Goal: Navigation & Orientation: Find specific page/section

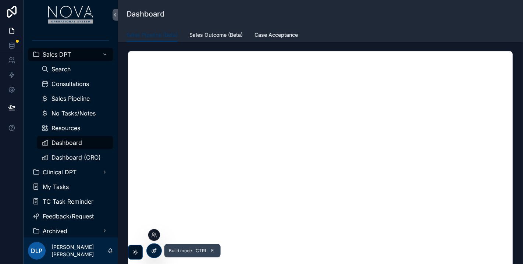
click at [151, 252] on icon at bounding box center [154, 251] width 6 height 6
click at [15, 179] on div at bounding box center [12, 132] width 24 height 264
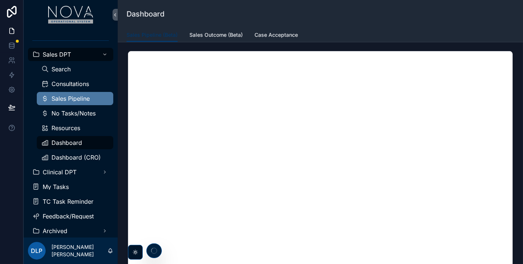
click at [78, 94] on div "Sales Pipeline" at bounding box center [75, 99] width 68 height 12
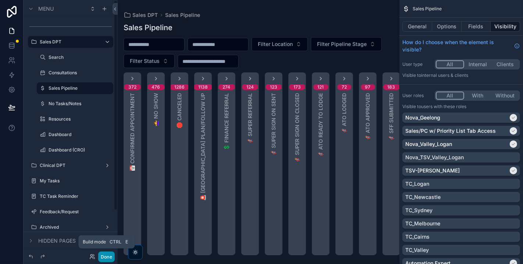
click at [101, 258] on button "Done" at bounding box center [106, 256] width 17 height 11
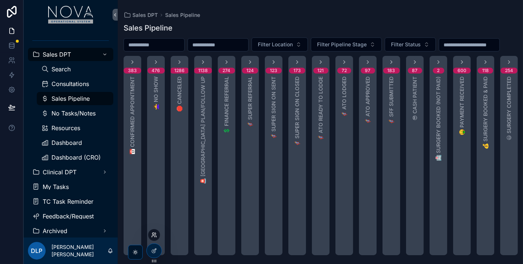
click at [154, 233] on icon at bounding box center [154, 235] width 6 height 6
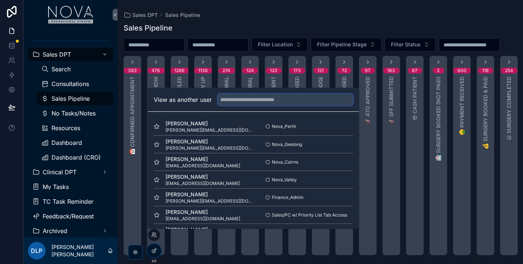
click at [234, 104] on input "text" at bounding box center [285, 100] width 135 height 12
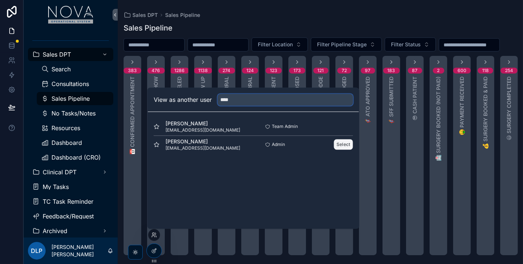
type input "****"
click at [342, 144] on button "Select" at bounding box center [343, 144] width 19 height 11
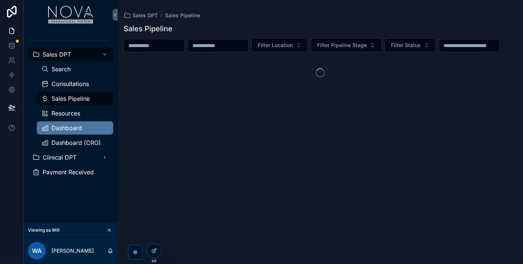
click at [65, 130] on span "Dashboard" at bounding box center [66, 128] width 31 height 6
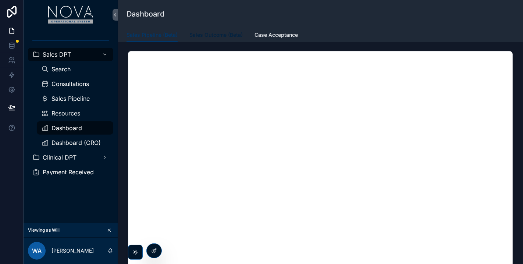
click at [223, 36] on span "Sales Outcome (Beta)" at bounding box center [215, 34] width 53 height 7
click at [276, 36] on span "Case Acceptance" at bounding box center [275, 34] width 43 height 7
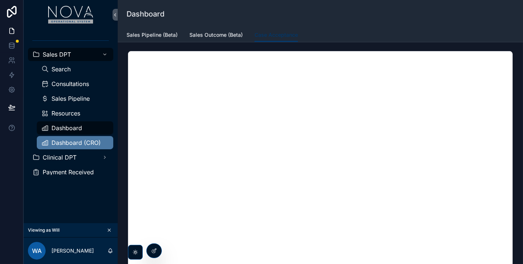
click at [83, 140] on span "Dashboard (CRO)" at bounding box center [75, 143] width 49 height 6
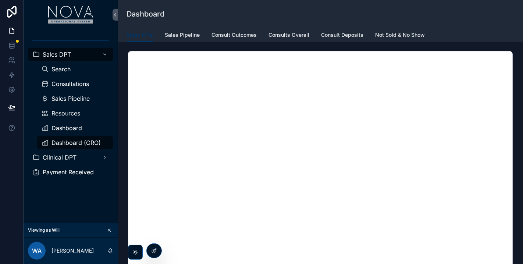
scroll to position [113, 0]
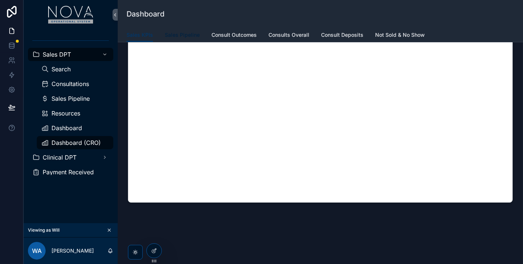
click at [180, 35] on span "Sales Pipeline" at bounding box center [182, 34] width 35 height 7
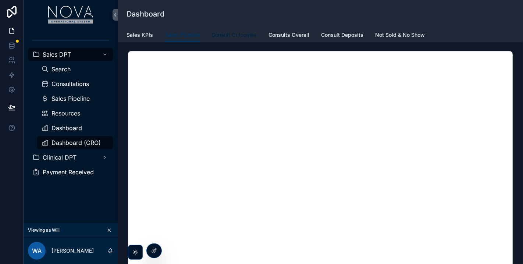
click at [240, 35] on span "Consult Outcomes" at bounding box center [233, 34] width 45 height 7
click at [296, 35] on span "Consults Overall" at bounding box center [288, 34] width 41 height 7
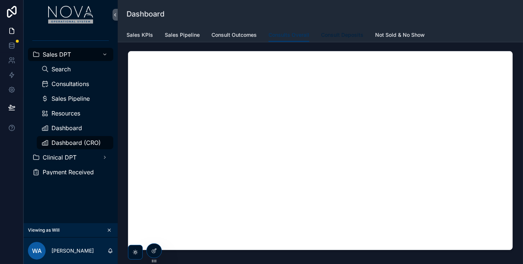
click at [341, 31] on span "Consult Deposits" at bounding box center [342, 34] width 42 height 7
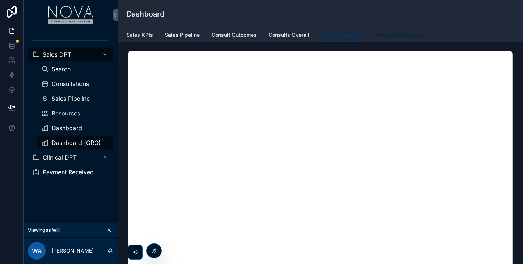
click at [389, 32] on span "Not Sold & No Show" at bounding box center [400, 34] width 50 height 7
